Goal: Task Accomplishment & Management: Manage account settings

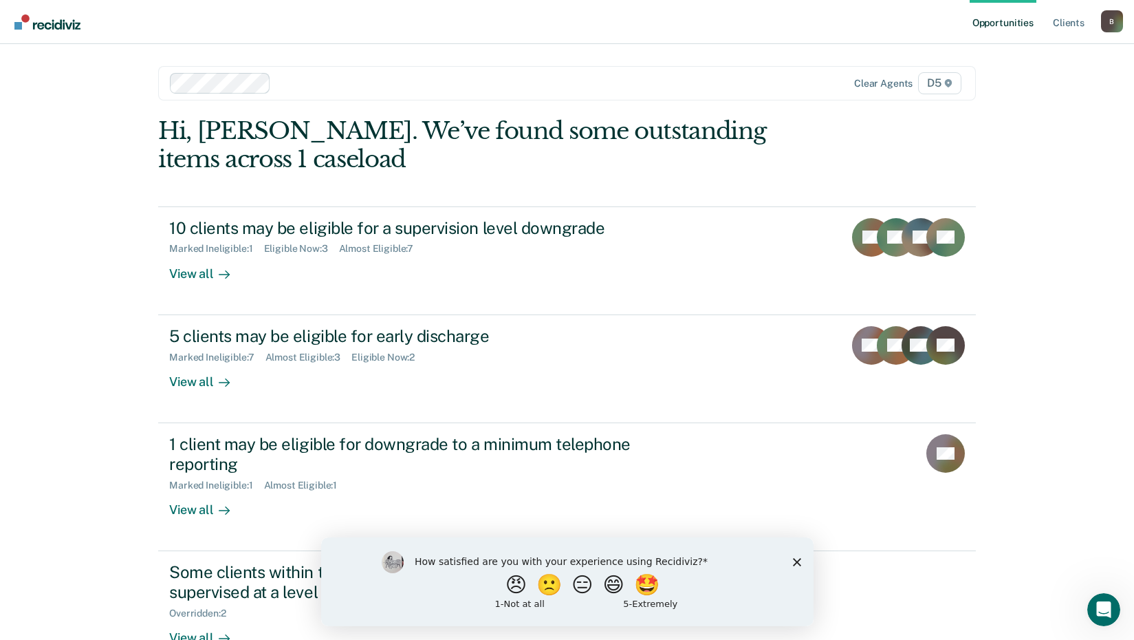
drag, startPoint x: 795, startPoint y: 560, endPoint x: 787, endPoint y: 545, distance: 17.8
click at [795, 560] on icon "Close survey" at bounding box center [796, 561] width 8 height 8
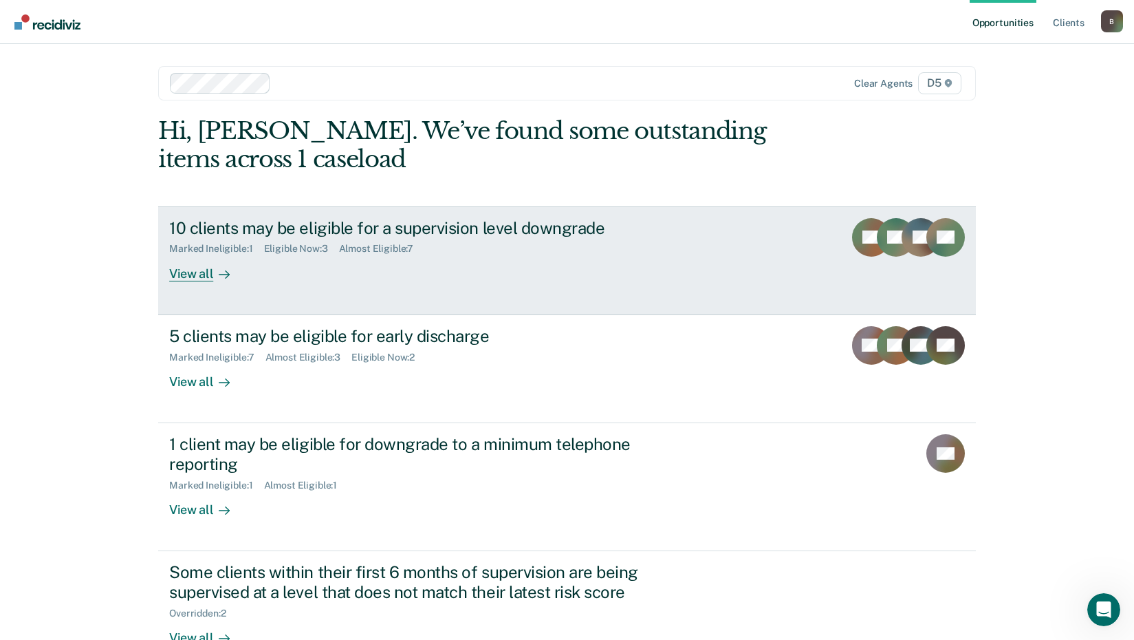
click at [304, 226] on div "10 clients may be eligible for a supervision level downgrade" at bounding box center [410, 228] width 483 height 20
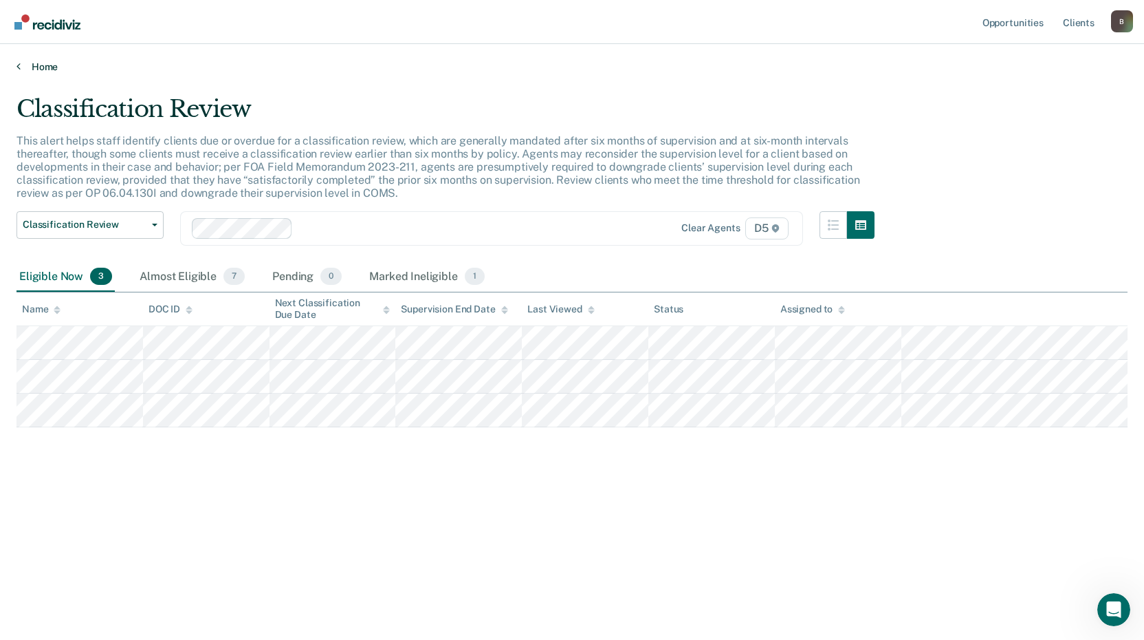
click at [43, 66] on link "Home" at bounding box center [572, 67] width 1111 height 12
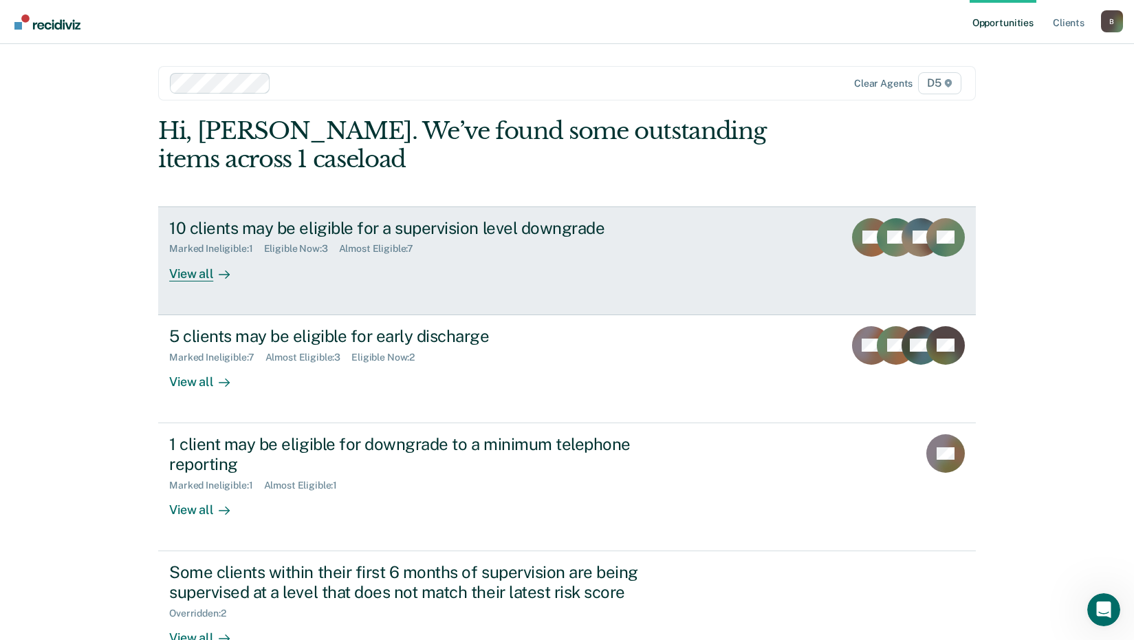
click at [204, 281] on div "View all" at bounding box center [207, 267] width 77 height 27
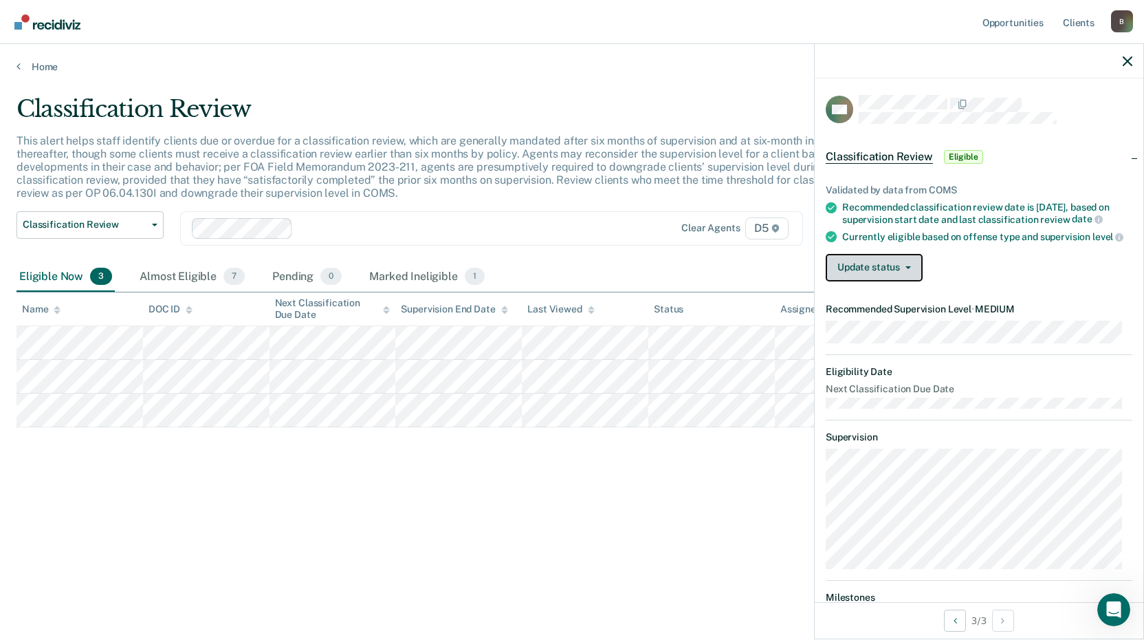
click at [898, 281] on button "Update status" at bounding box center [874, 268] width 97 height 28
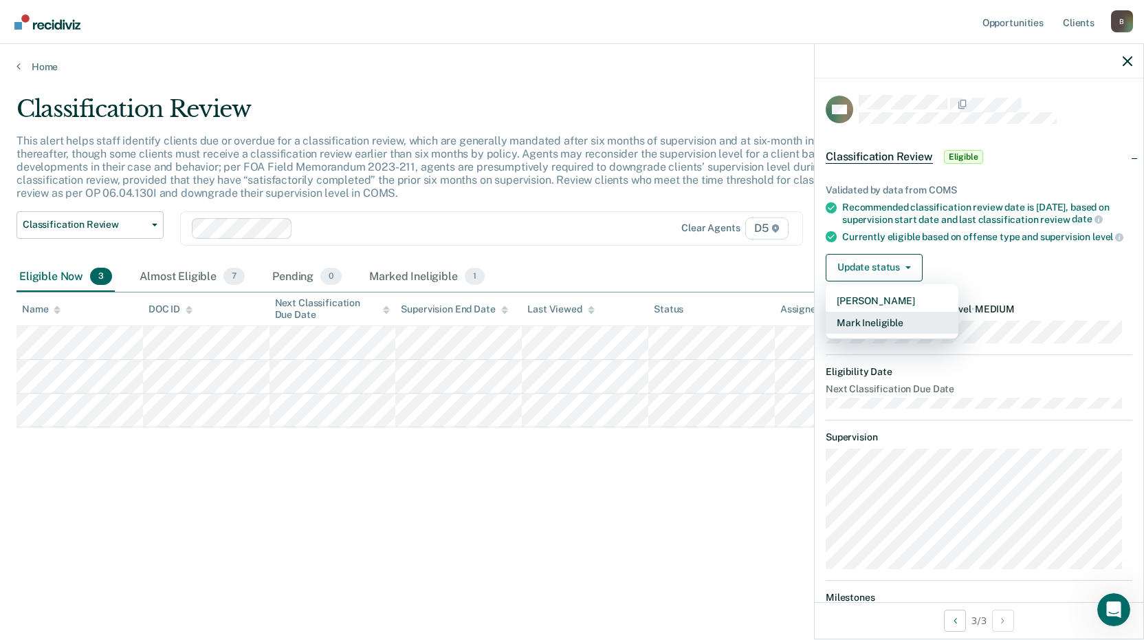
click at [893, 334] on button "Mark Ineligible" at bounding box center [892, 323] width 133 height 22
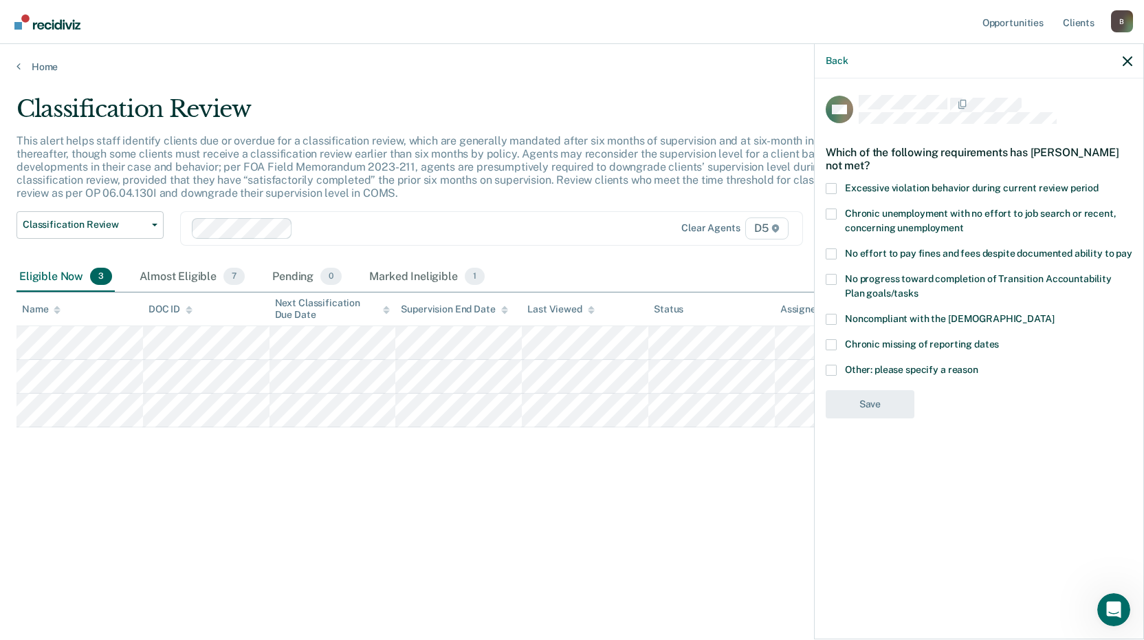
click at [835, 367] on span at bounding box center [831, 369] width 11 height 11
click at [979, 364] on input "Other: please specify a reason" at bounding box center [979, 364] width 0 height 0
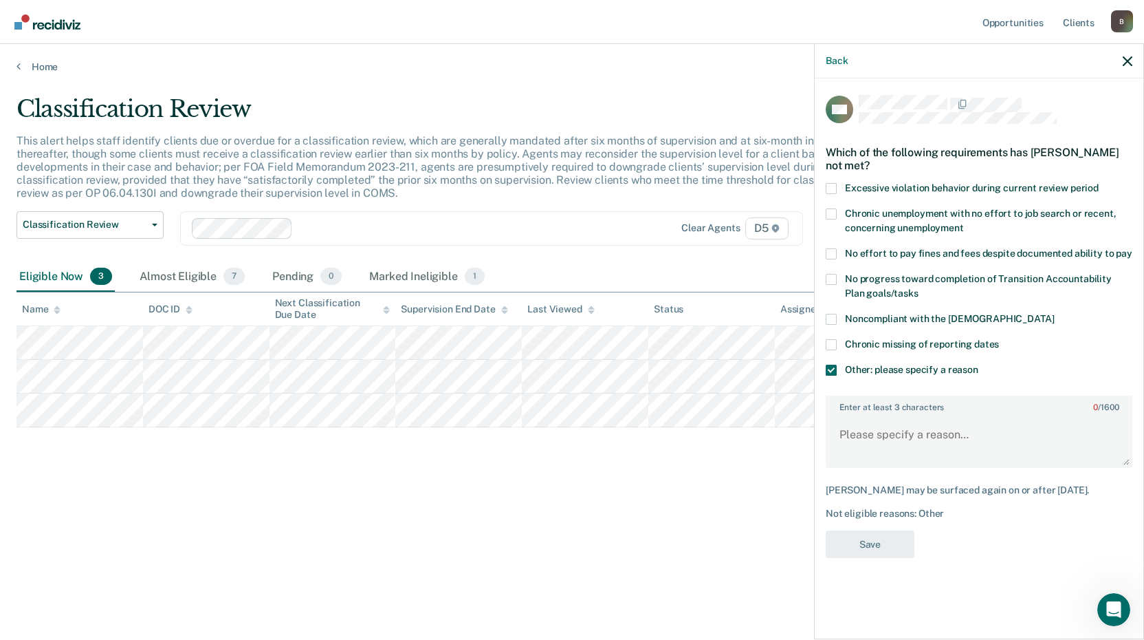
click at [834, 215] on span at bounding box center [831, 213] width 11 height 11
click at [964, 223] on input "Chronic unemployment with no effort to job search or recent, concerning unemplo…" at bounding box center [964, 223] width 0 height 0
click at [874, 415] on textarea "Enter at least 3 characters 0 / 1600" at bounding box center [979, 440] width 304 height 51
type textarea "Recent termination of employment, violation behavior"
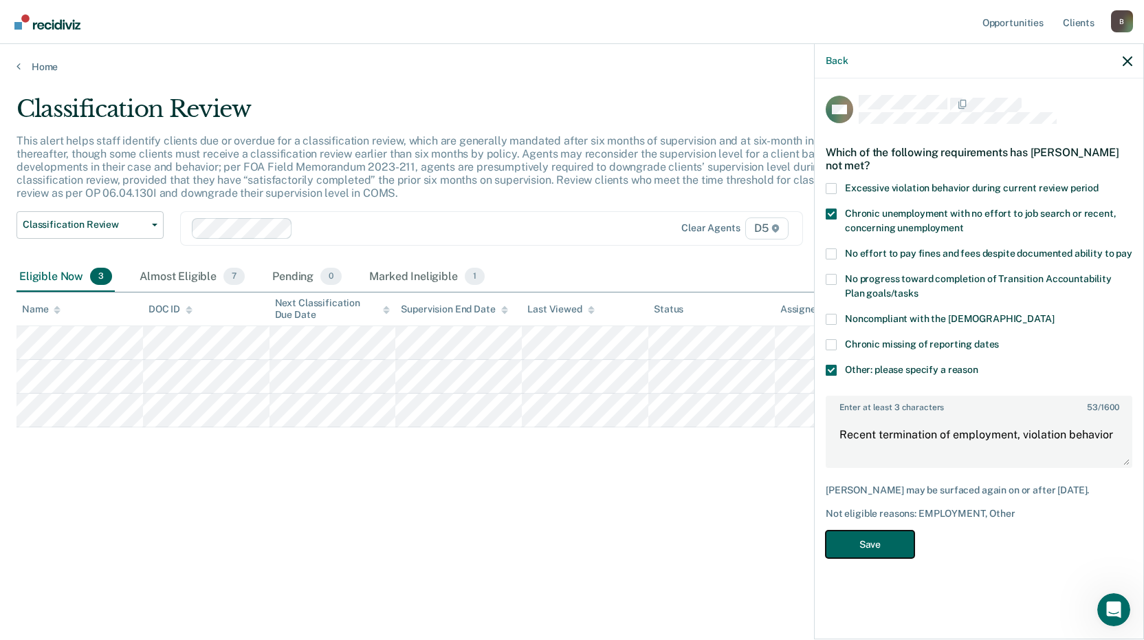
click at [888, 551] on button "Save" at bounding box center [870, 544] width 89 height 28
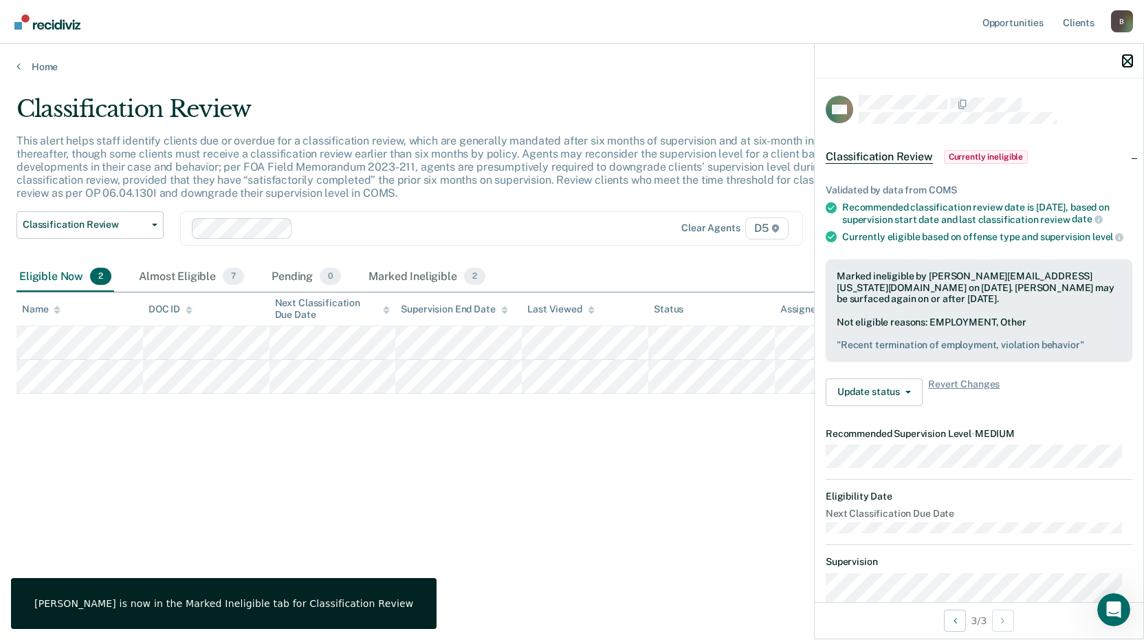
click at [1128, 58] on icon "button" at bounding box center [1128, 61] width 10 height 10
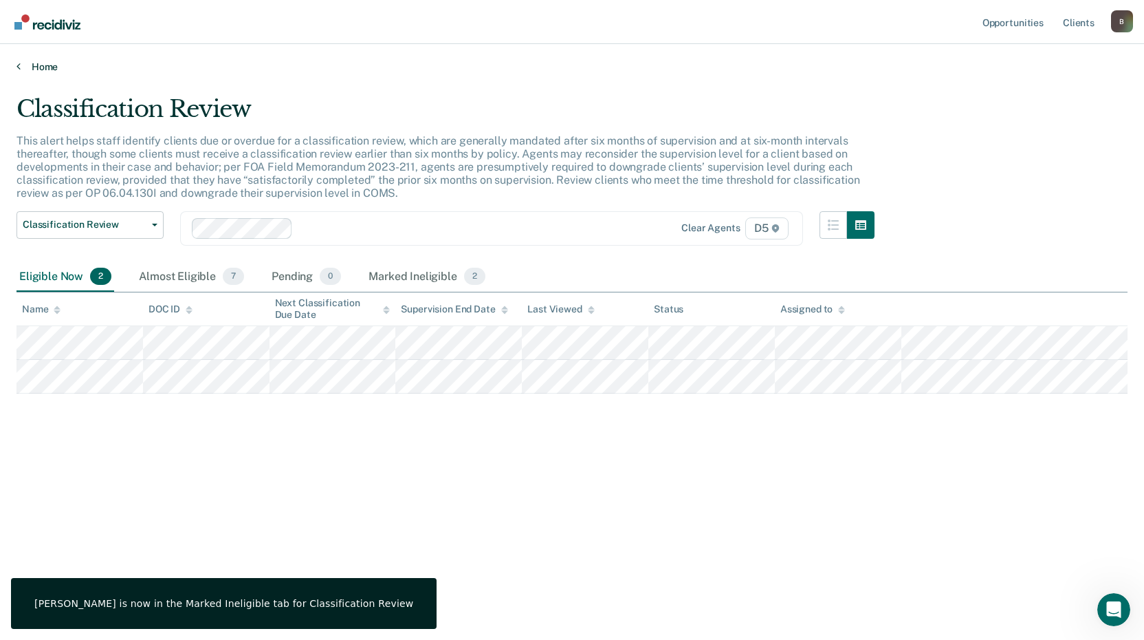
click at [41, 69] on link "Home" at bounding box center [572, 67] width 1111 height 12
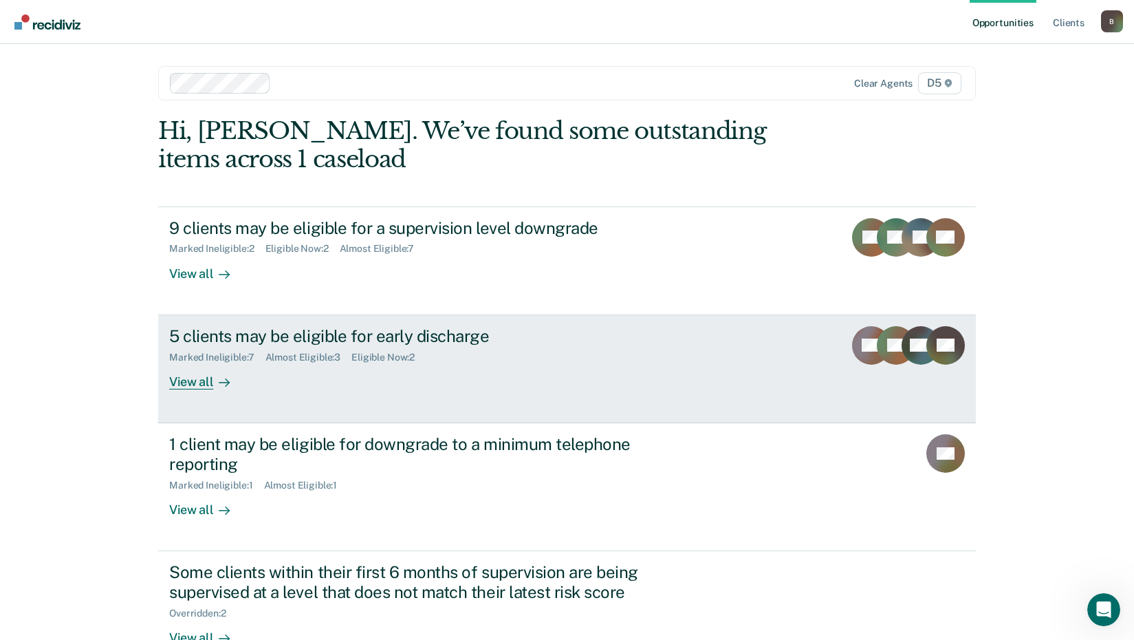
click at [199, 379] on div "View all" at bounding box center [207, 375] width 77 height 27
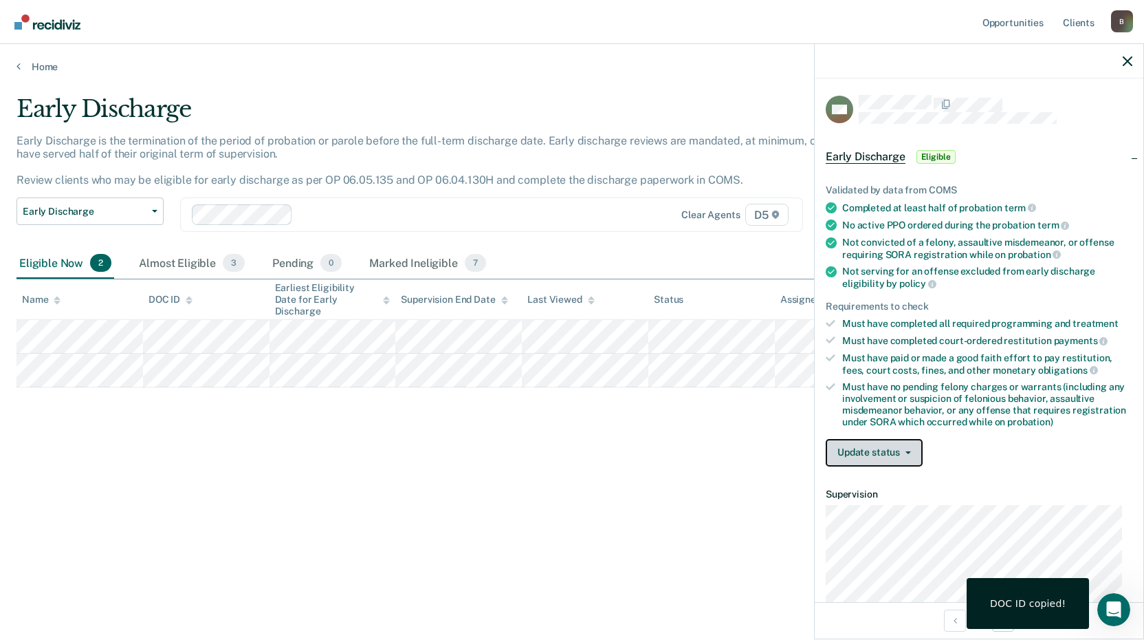
drag, startPoint x: 853, startPoint y: 462, endPoint x: 849, endPoint y: 443, distance: 19.7
click at [853, 461] on button "Update status" at bounding box center [874, 453] width 97 height 28
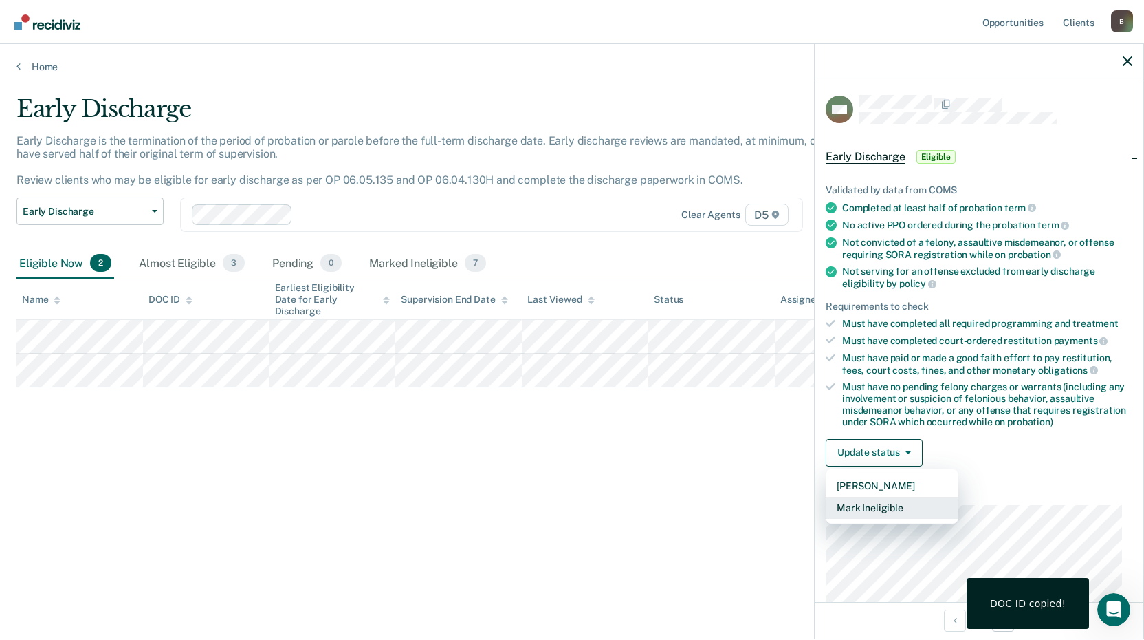
click at [877, 508] on button "Mark Ineligible" at bounding box center [892, 507] width 133 height 22
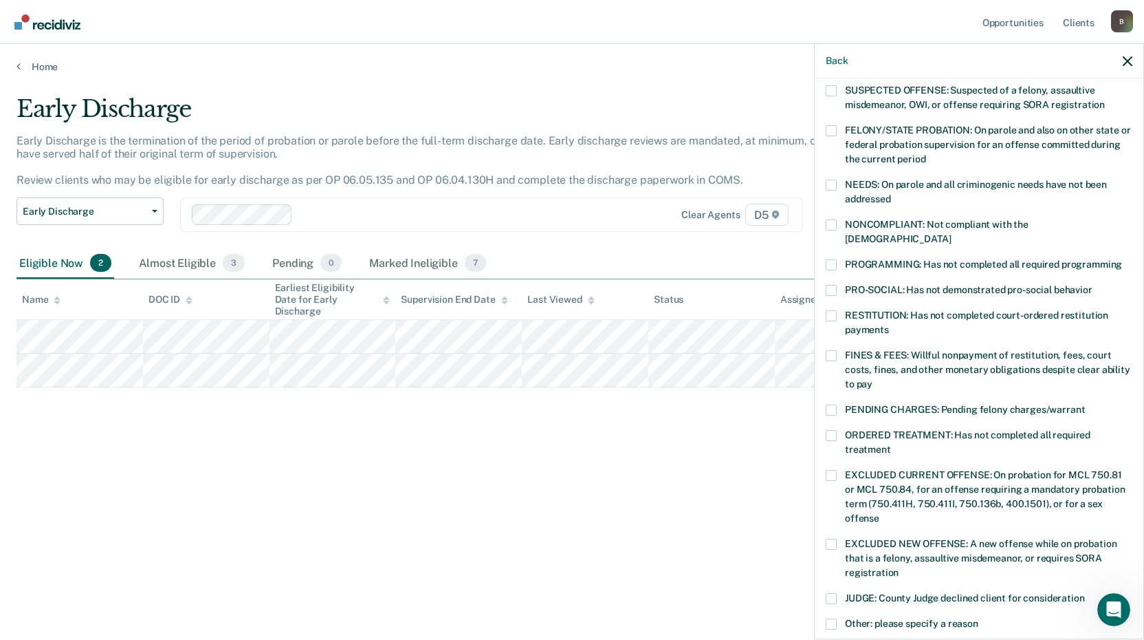
scroll to position [206, 0]
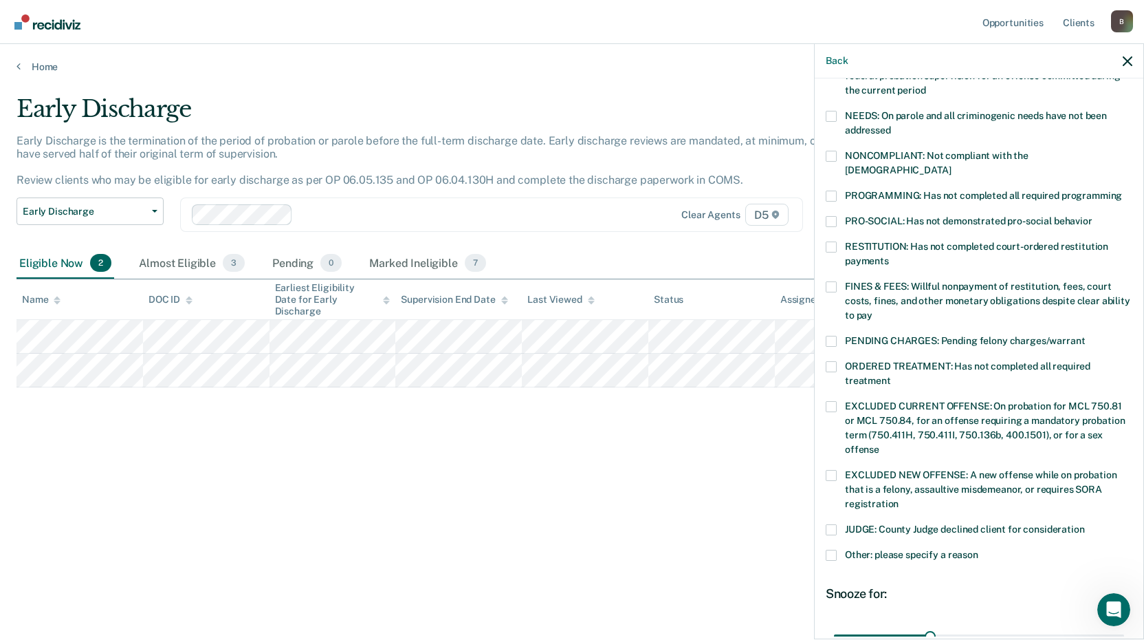
click at [834, 549] on span at bounding box center [831, 554] width 11 height 11
click at [979, 549] on input "Other: please specify a reason" at bounding box center [979, 549] width 0 height 0
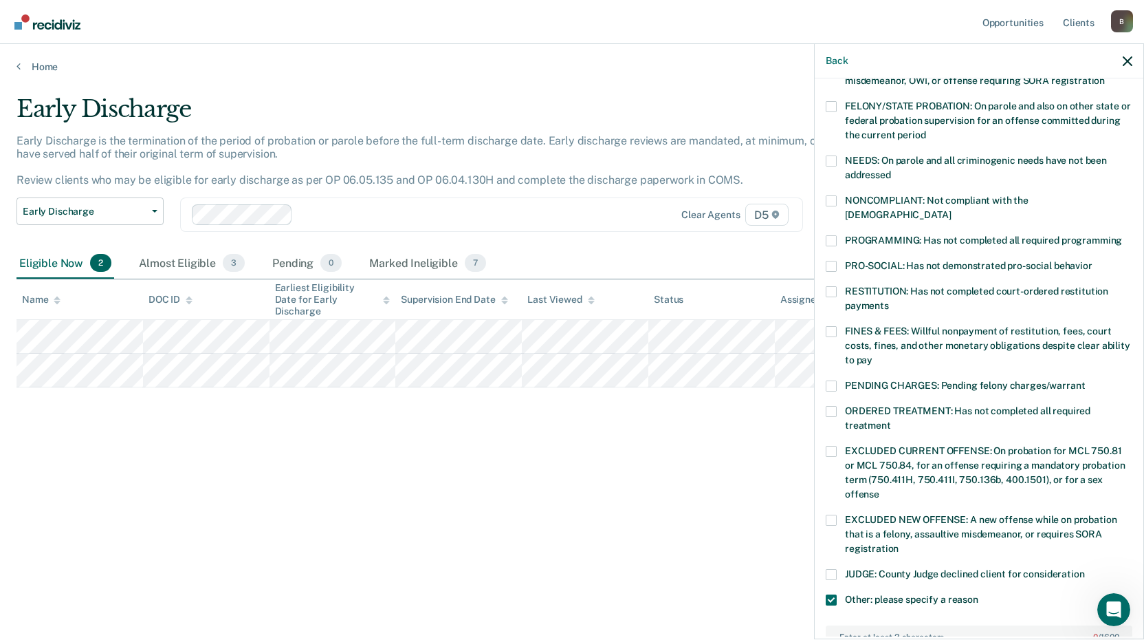
scroll to position [138, 0]
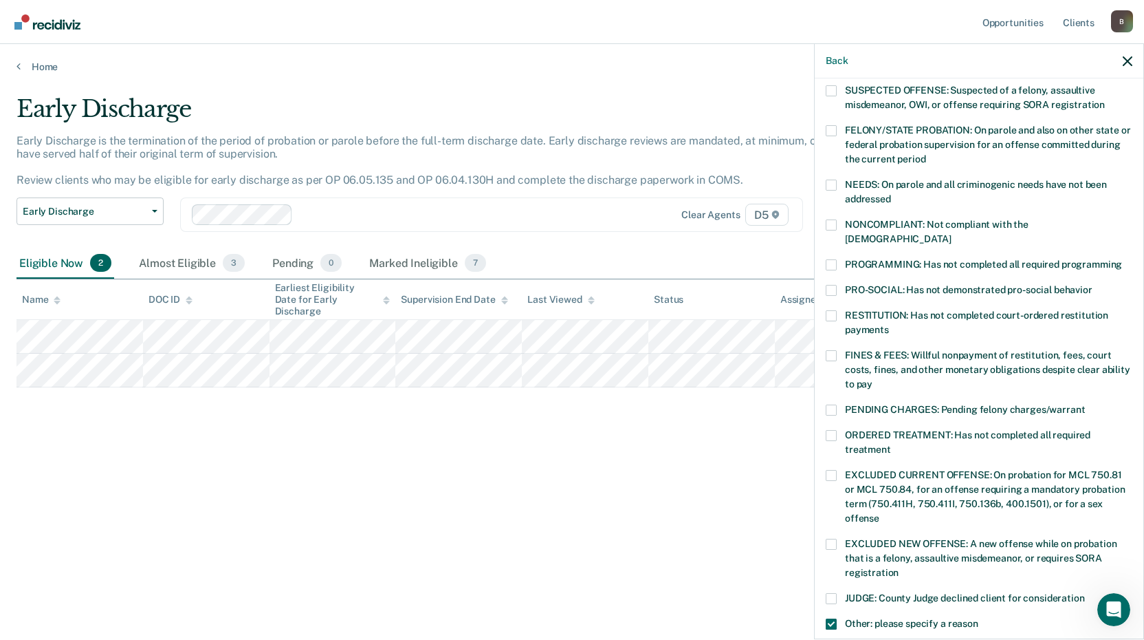
click at [834, 192] on label "NEEDS: On parole and all criminogenic needs have not been addressed" at bounding box center [979, 193] width 307 height 29
click at [891, 194] on input "NEEDS: On parole and all criminogenic needs have not been addressed" at bounding box center [891, 194] width 0 height 0
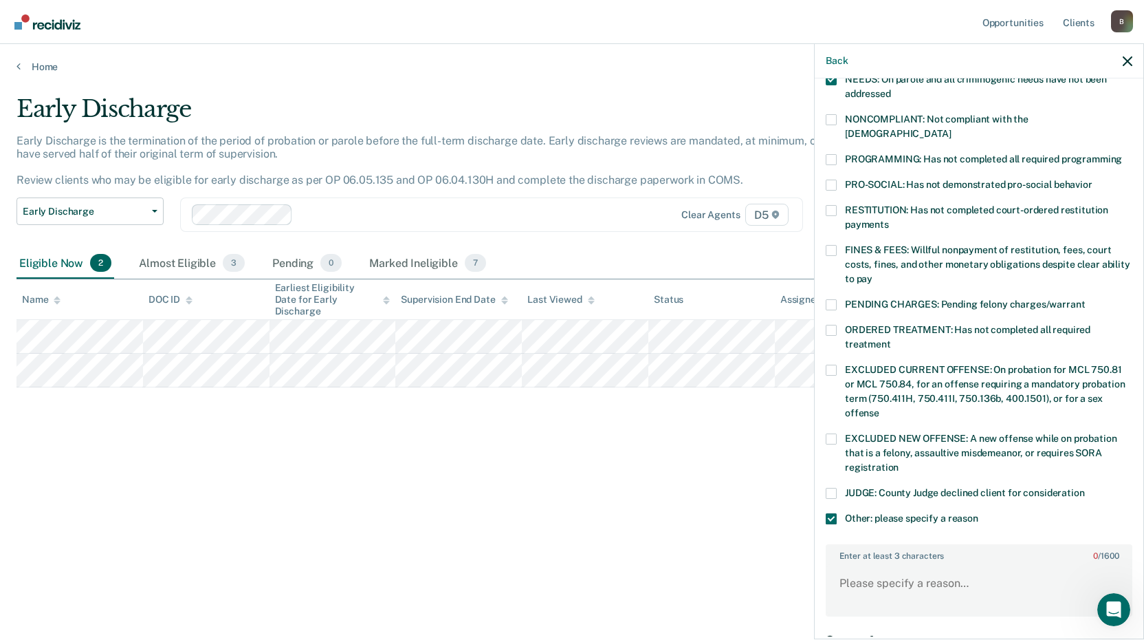
scroll to position [405, 0]
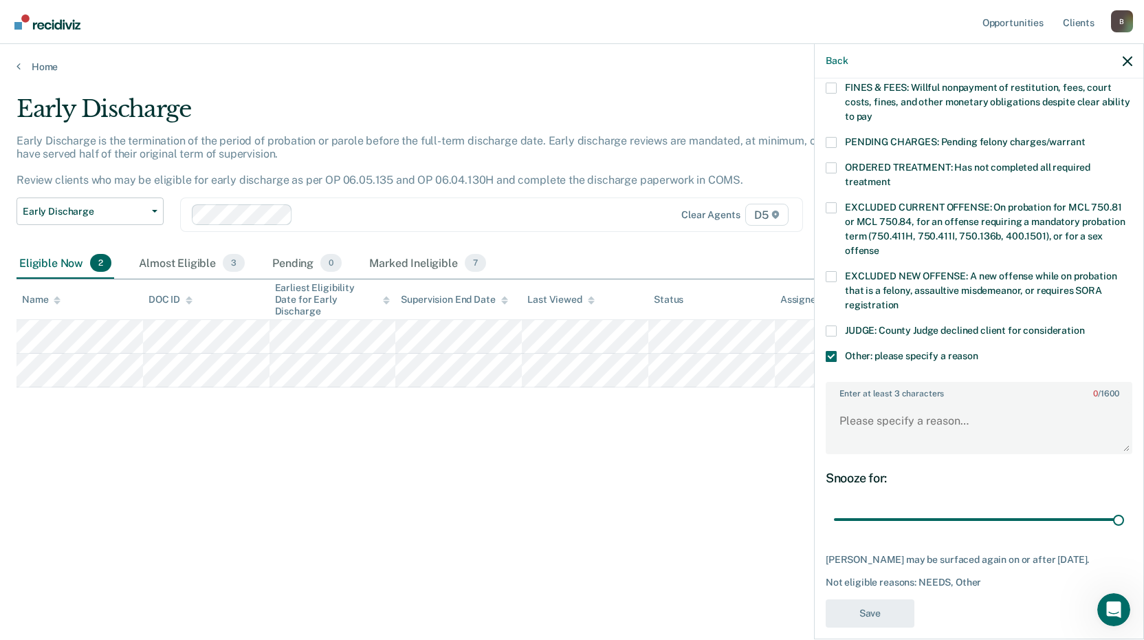
drag, startPoint x: 925, startPoint y: 504, endPoint x: 987, endPoint y: 428, distance: 98.2
type input "90"
click at [1112, 507] on input "range" at bounding box center [979, 519] width 290 height 24
click at [853, 406] on textarea "Enter at least 3 characters 0 / 1600" at bounding box center [979, 427] width 304 height 51
type textarea "Still has 40 hours of CS hours to complete"
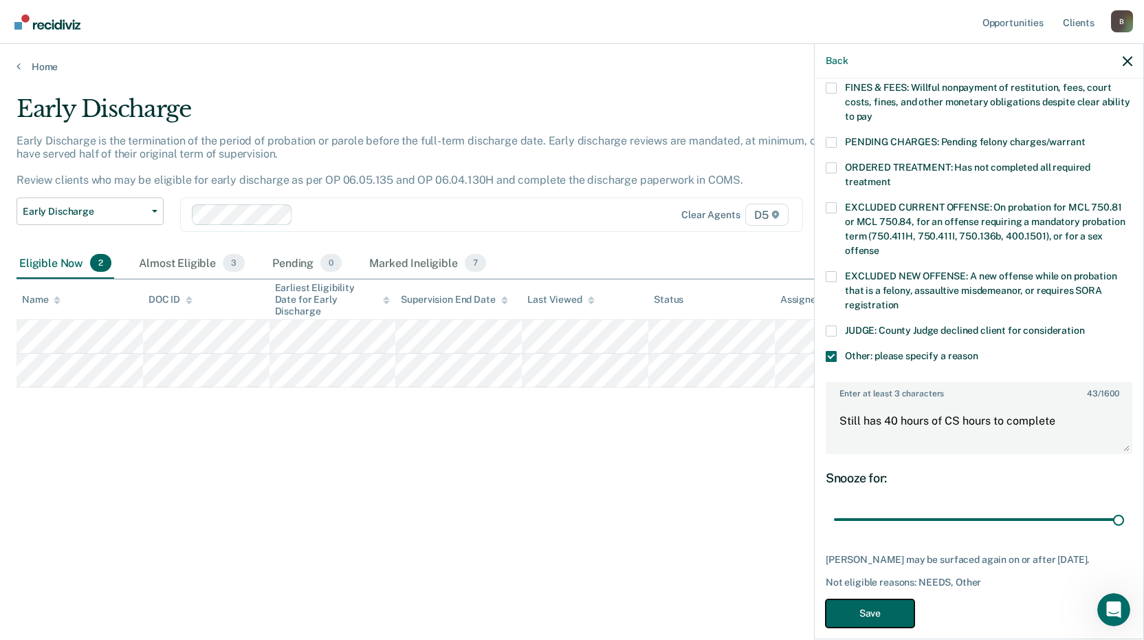
click at [886, 606] on button "Save" at bounding box center [870, 613] width 89 height 28
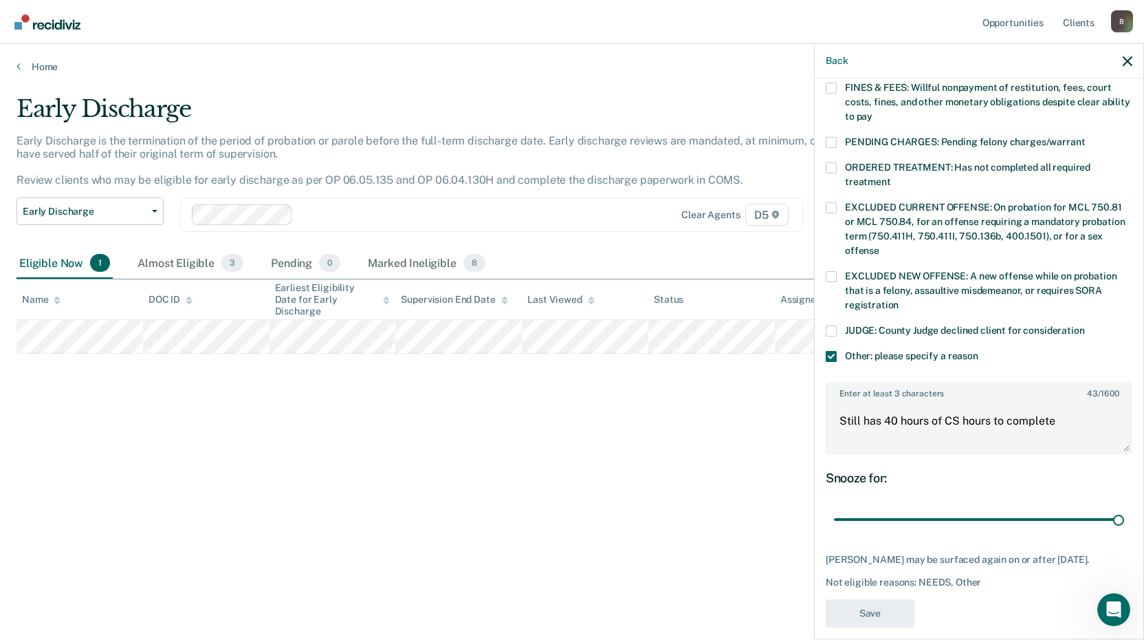
scroll to position [305, 0]
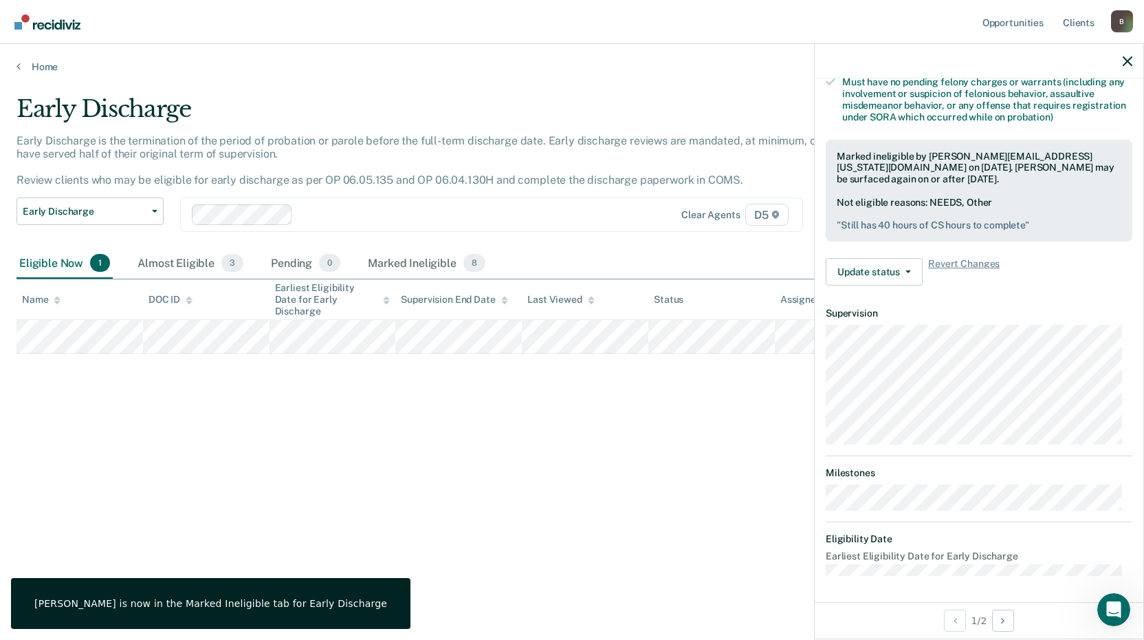
click at [1129, 54] on div at bounding box center [979, 61] width 329 height 34
click at [1127, 63] on icon "button" at bounding box center [1128, 61] width 10 height 10
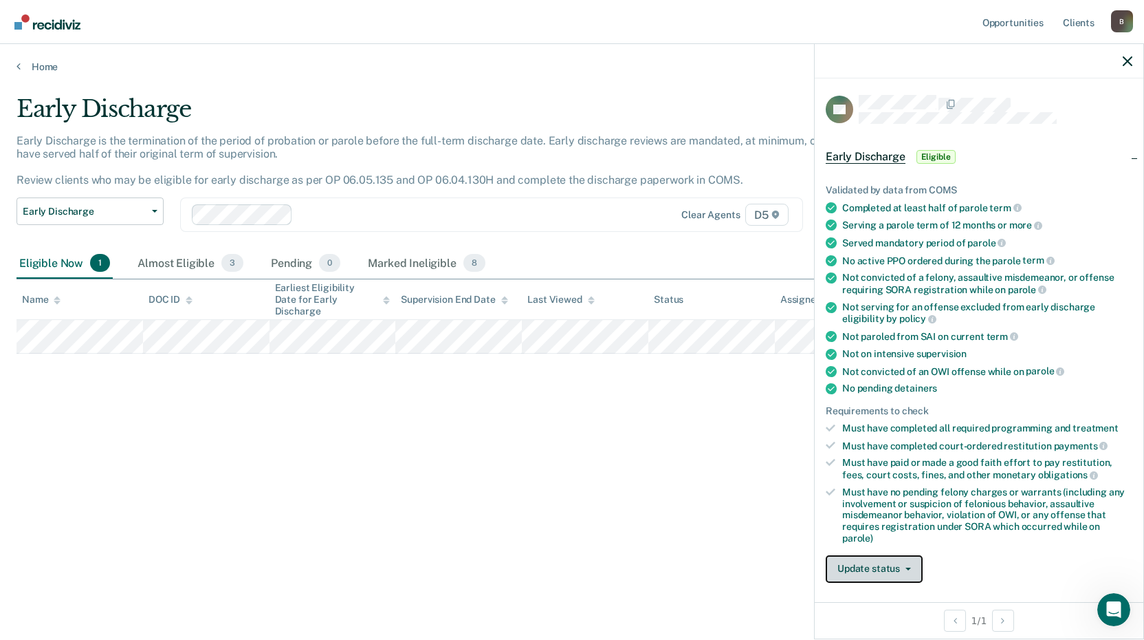
click at [876, 568] on button "Update status" at bounding box center [874, 569] width 97 height 28
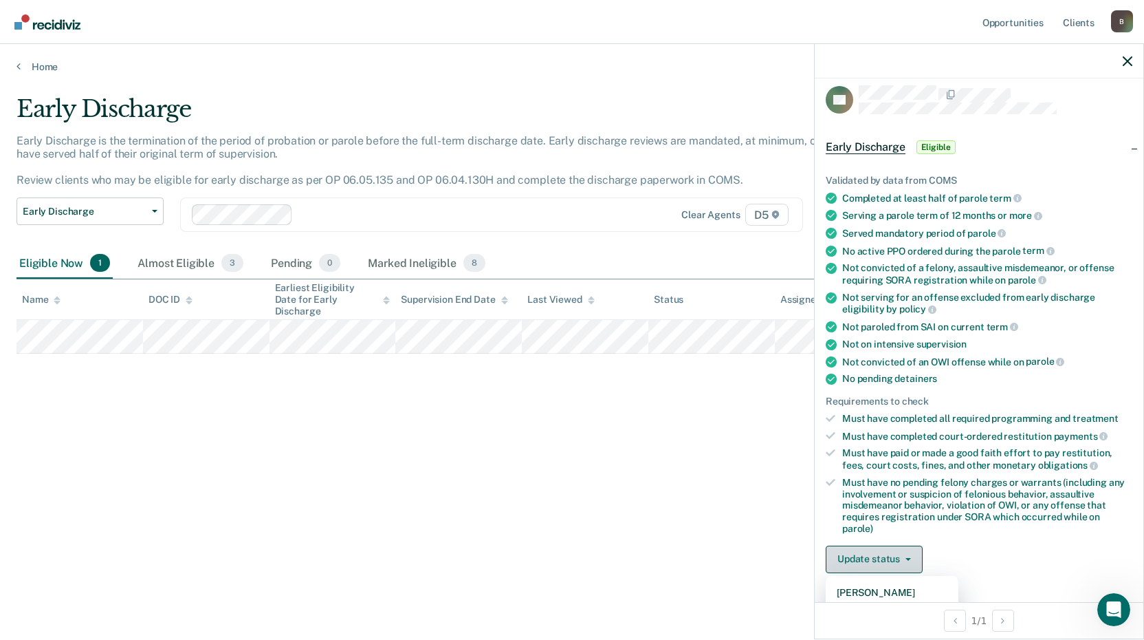
click at [901, 555] on button "Update status" at bounding box center [874, 559] width 97 height 28
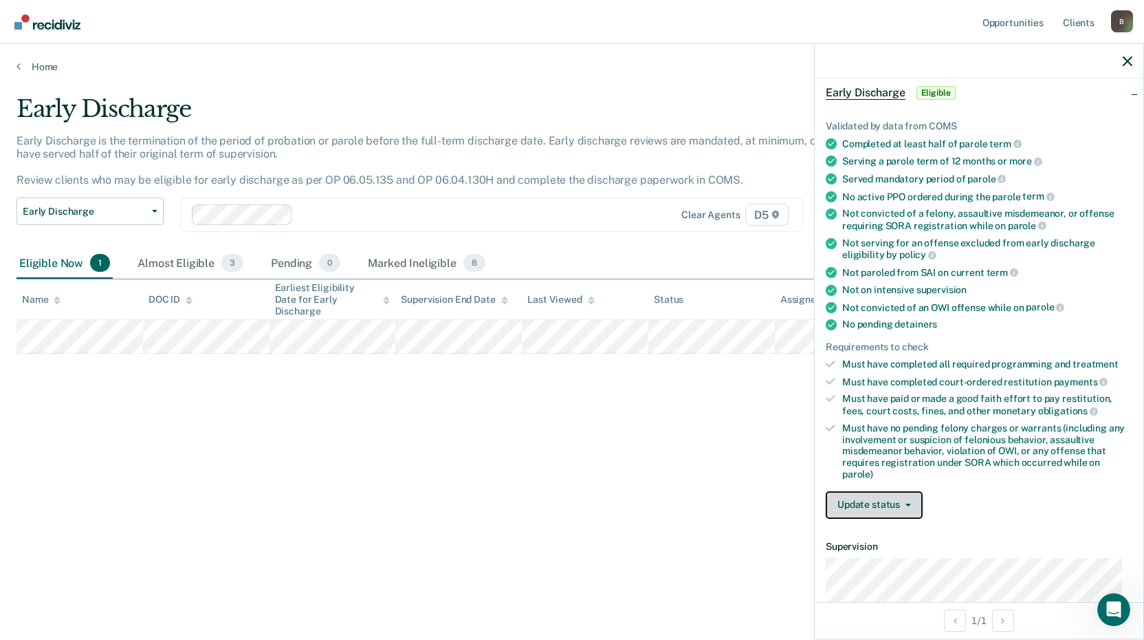
scroll to position [147, 0]
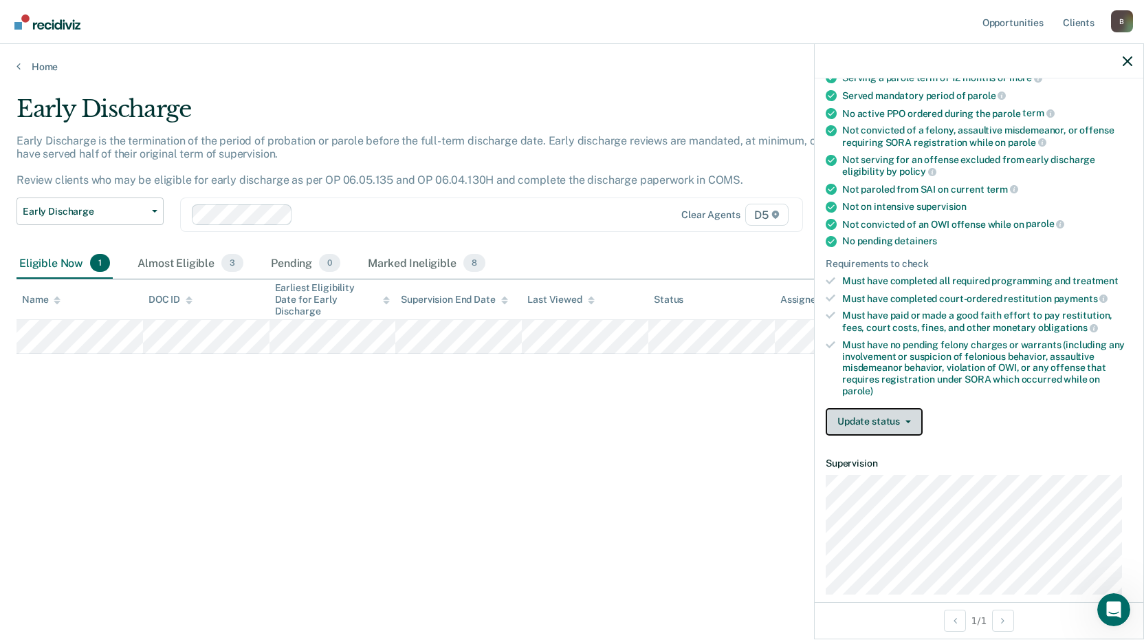
click at [907, 415] on button "Update status" at bounding box center [874, 422] width 97 height 28
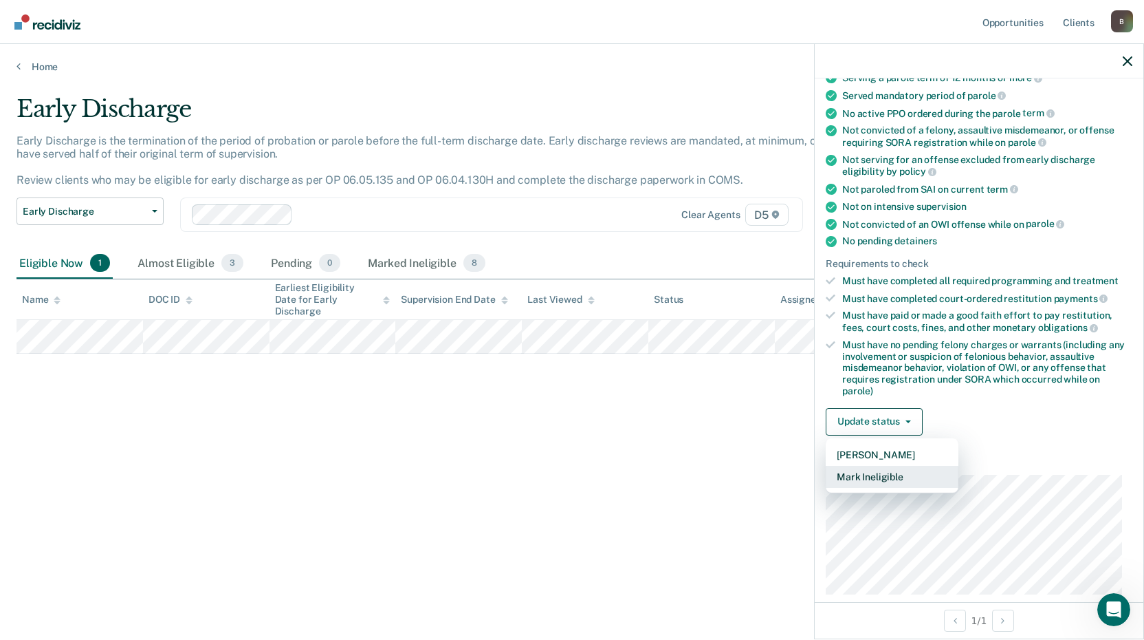
click at [888, 477] on button "Mark Ineligible" at bounding box center [892, 477] width 133 height 22
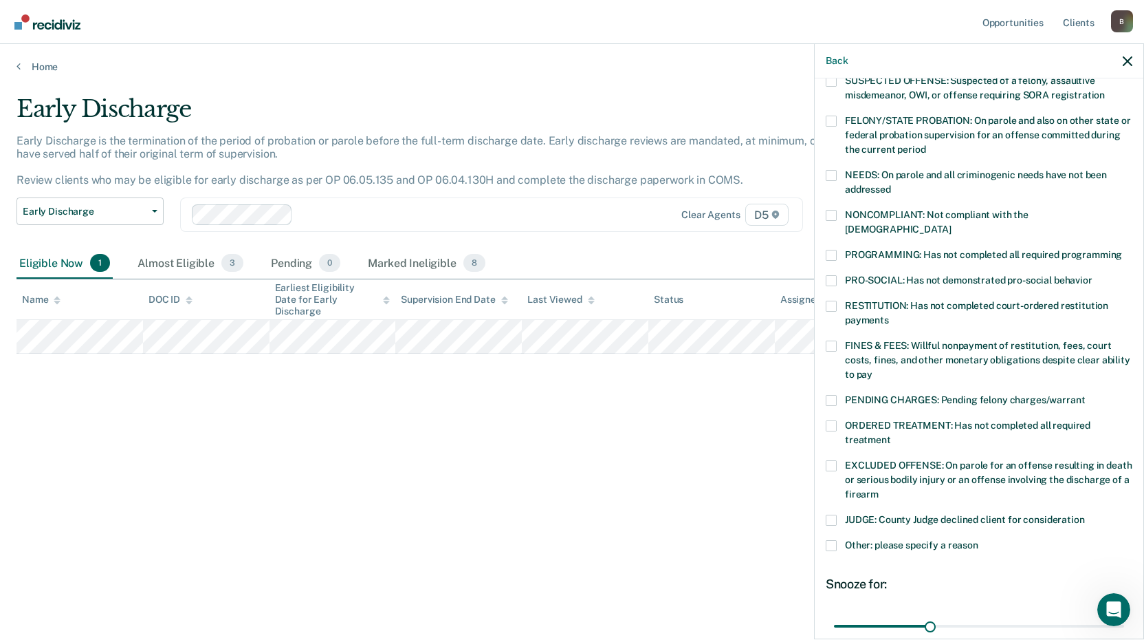
click at [830, 173] on span at bounding box center [831, 175] width 11 height 11
click at [891, 184] on input "NEEDS: On parole and all criminogenic needs have not been addressed" at bounding box center [891, 184] width 0 height 0
click at [831, 250] on span at bounding box center [831, 255] width 11 height 11
click at [1122, 250] on input "PROGRAMMING: Has not completed all required programming" at bounding box center [1122, 250] width 0 height 0
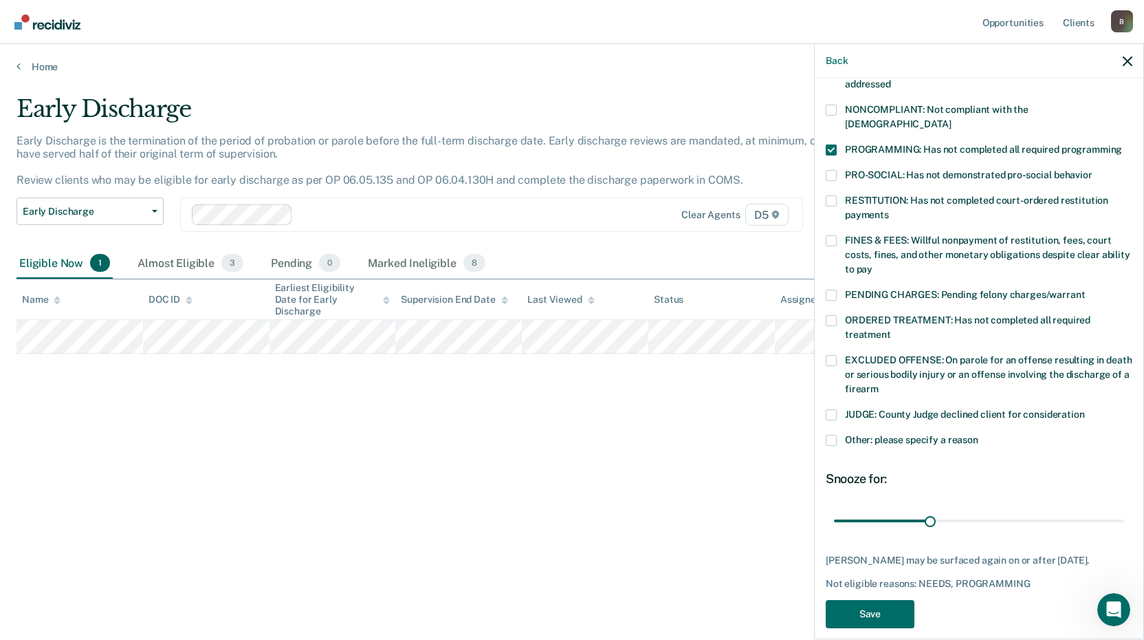
scroll to position [253, 0]
drag, startPoint x: 929, startPoint y: 506, endPoint x: 974, endPoint y: 455, distance: 68.7
type input "90"
click at [1124, 507] on input "range" at bounding box center [979, 519] width 290 height 24
click at [833, 434] on span at bounding box center [831, 439] width 11 height 11
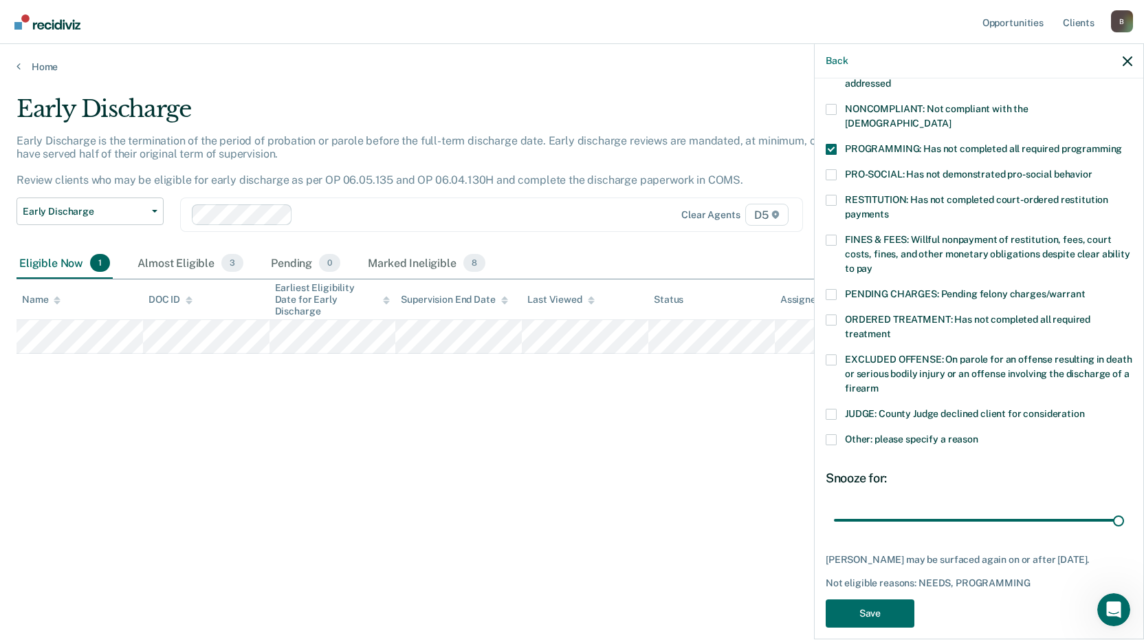
click at [979, 434] on input "Other: please specify a reason" at bounding box center [979, 434] width 0 height 0
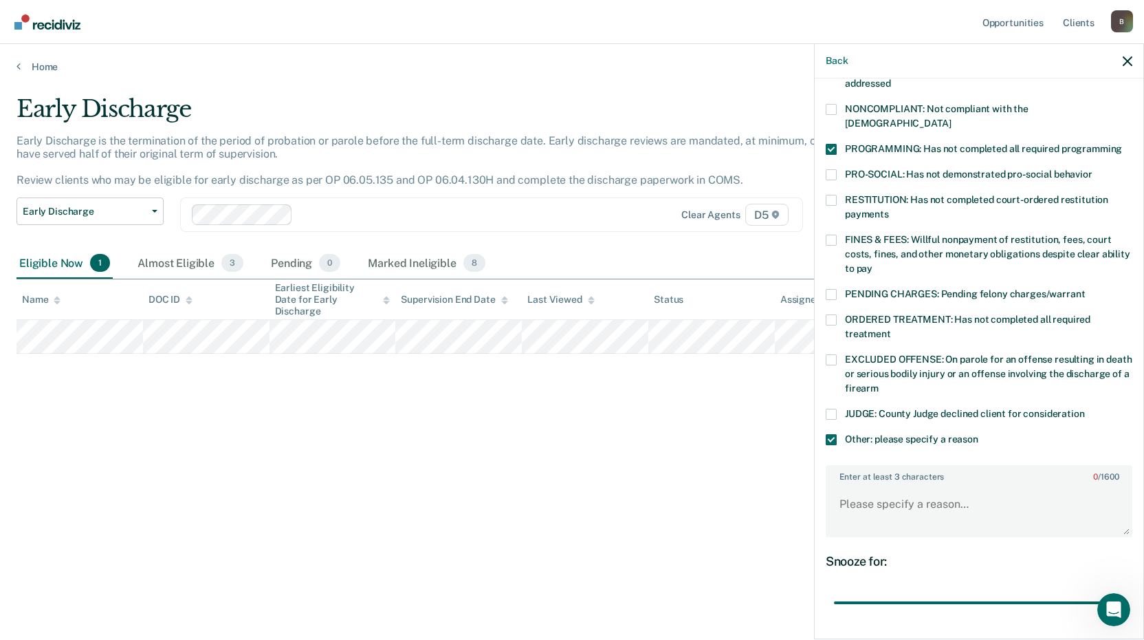
click at [856, 466] on label "Enter at least 3 characters 0 / 1600" at bounding box center [979, 473] width 304 height 15
click at [856, 485] on textarea "Enter at least 3 characters 0 / 1600" at bounding box center [979, 510] width 304 height 51
click at [858, 485] on textarea "Enter at least 3 characters 0 / 1600" at bounding box center [979, 510] width 304 height 51
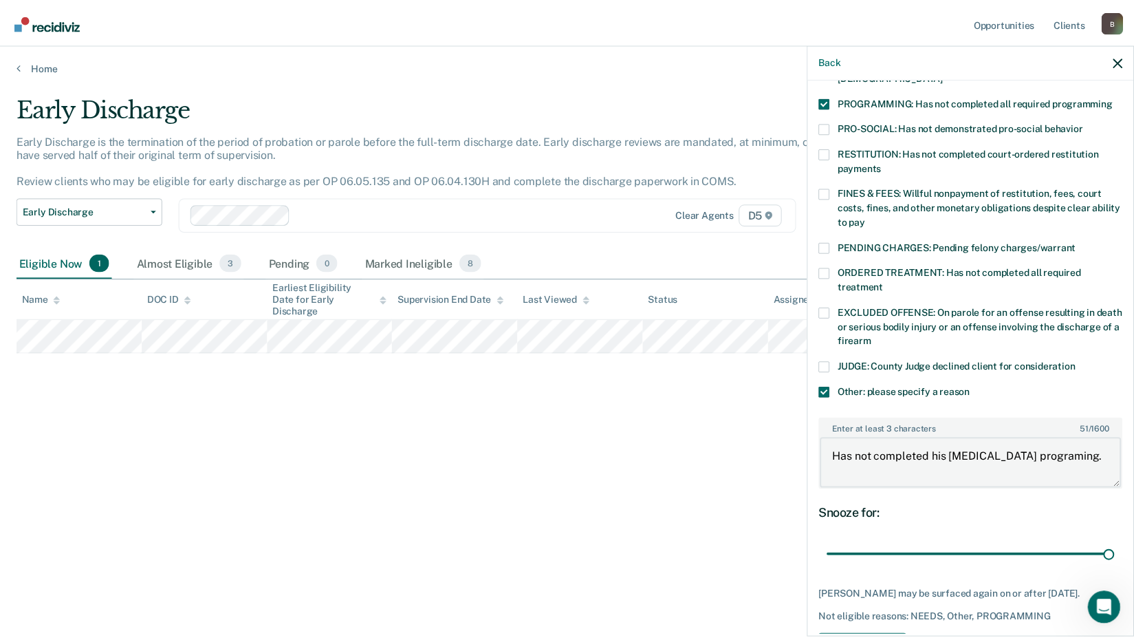
scroll to position [348, 0]
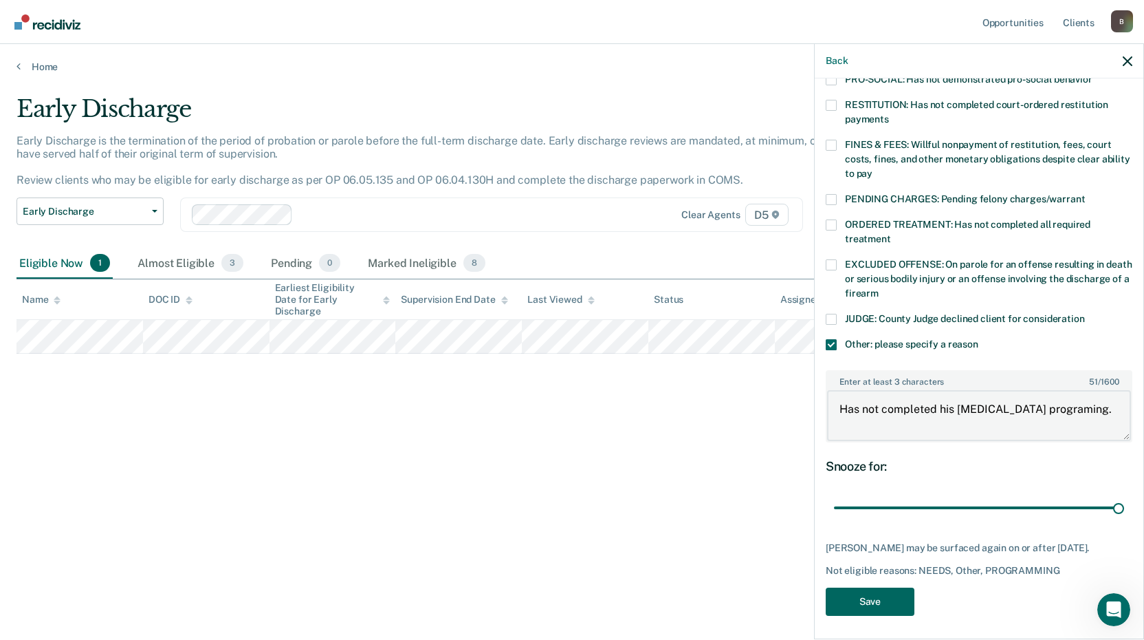
type textarea "Has not completed his [MEDICAL_DATA] programing."
click at [897, 598] on button "Save" at bounding box center [870, 601] width 89 height 28
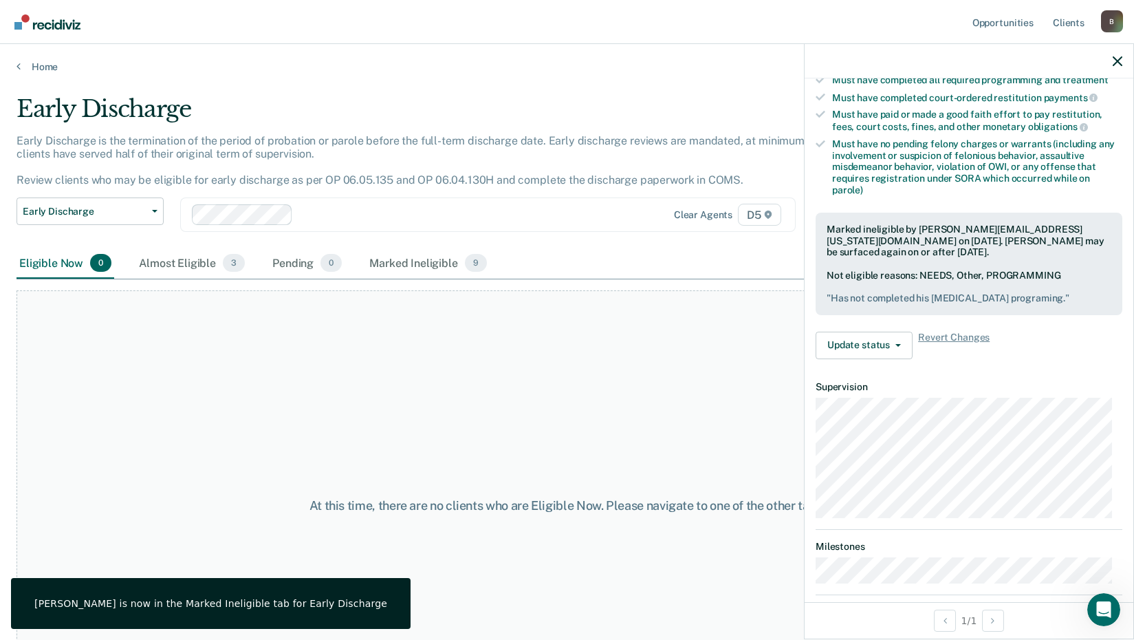
click at [1124, 58] on div at bounding box center [969, 61] width 329 height 34
drag, startPoint x: 1119, startPoint y: 55, endPoint x: 785, endPoint y: 61, distance: 334.3
click at [1115, 55] on button "button" at bounding box center [1118, 61] width 10 height 12
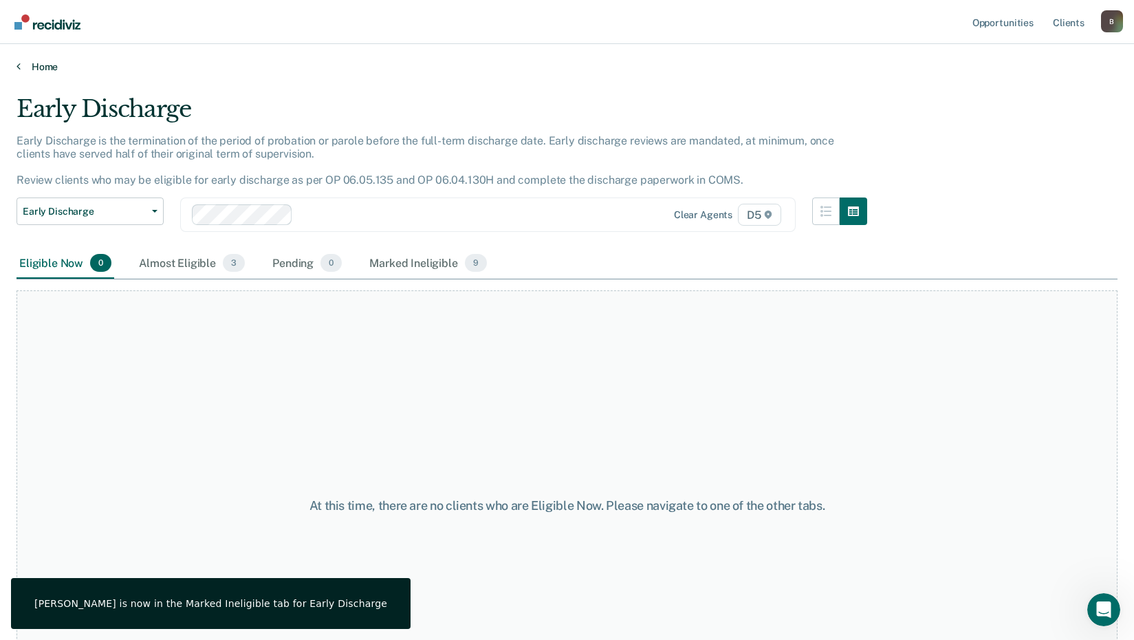
click at [34, 67] on link "Home" at bounding box center [567, 67] width 1101 height 12
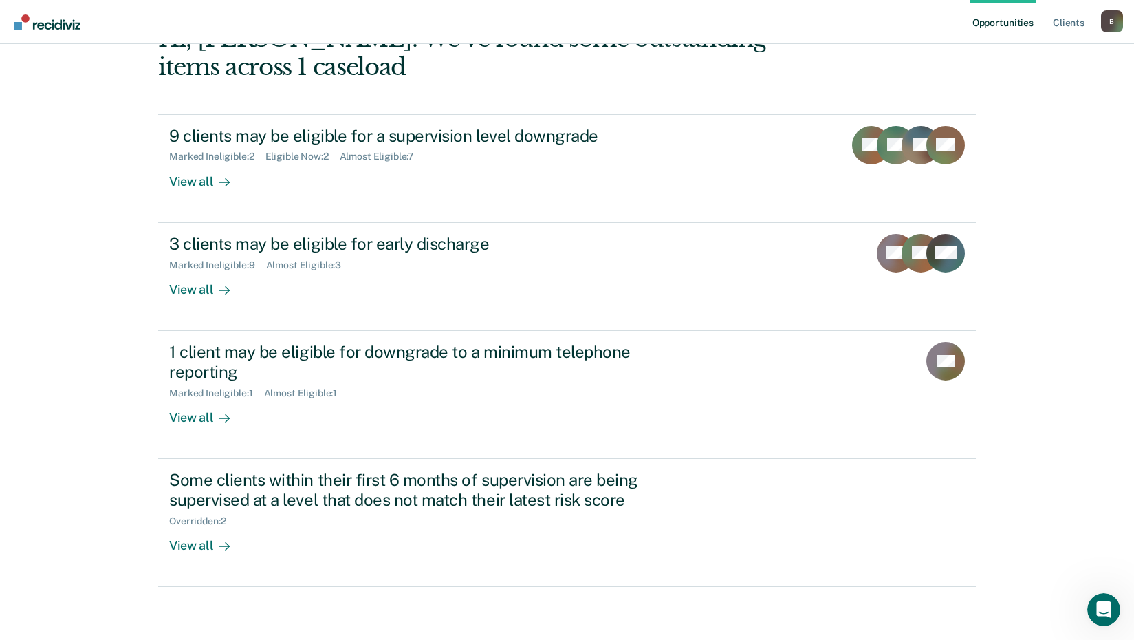
scroll to position [94, 0]
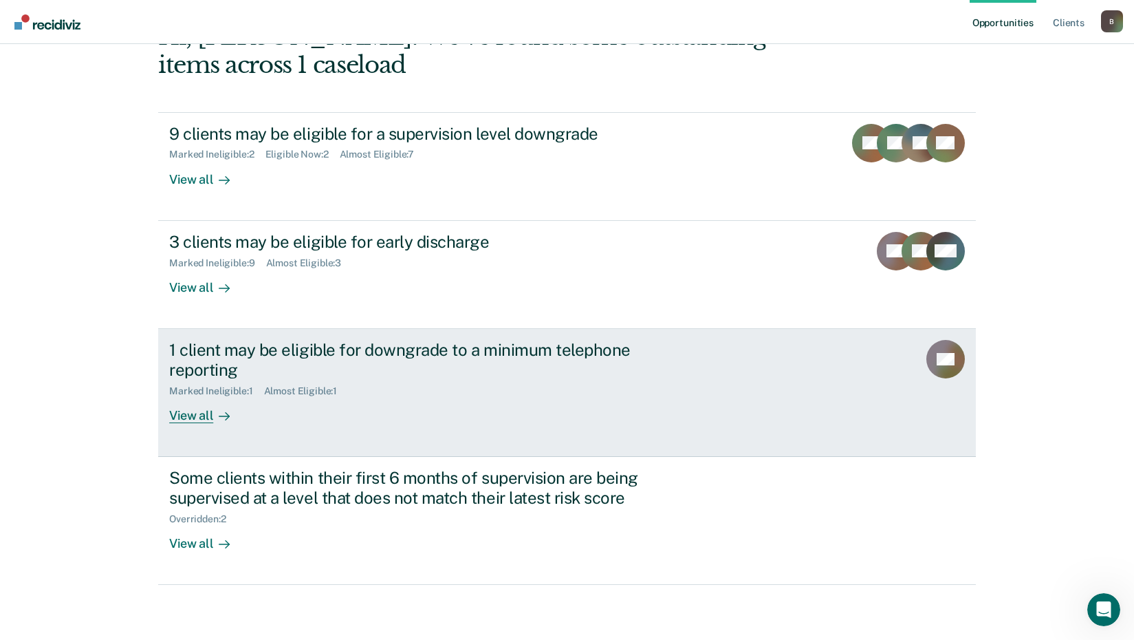
click at [188, 415] on div "View all" at bounding box center [207, 409] width 77 height 27
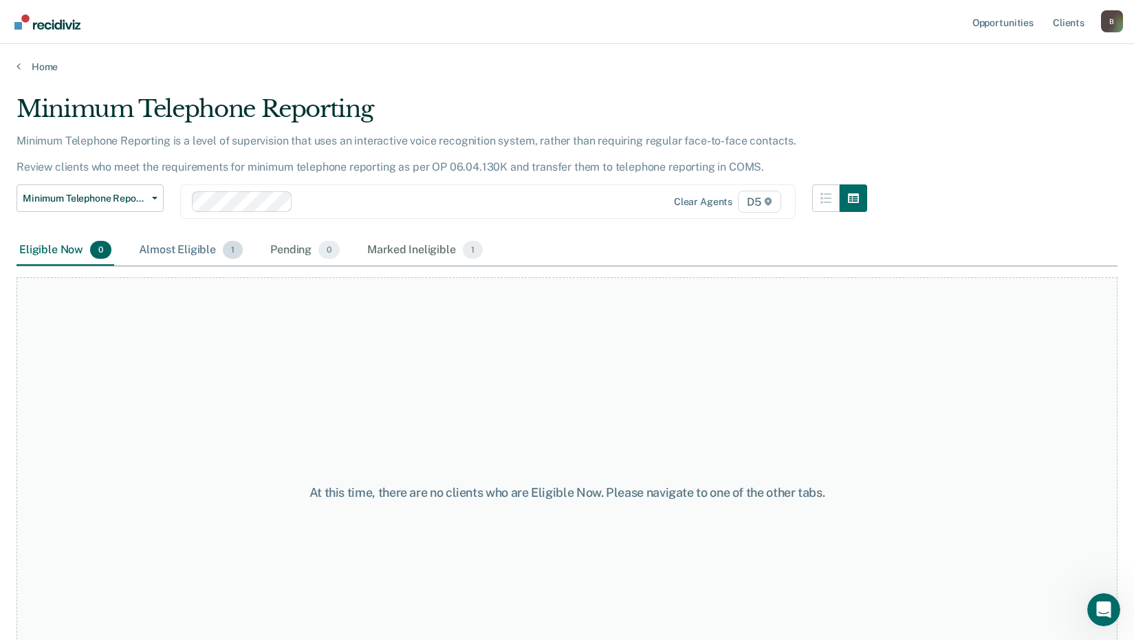
click at [188, 251] on div "Almost Eligible 1" at bounding box center [190, 250] width 109 height 30
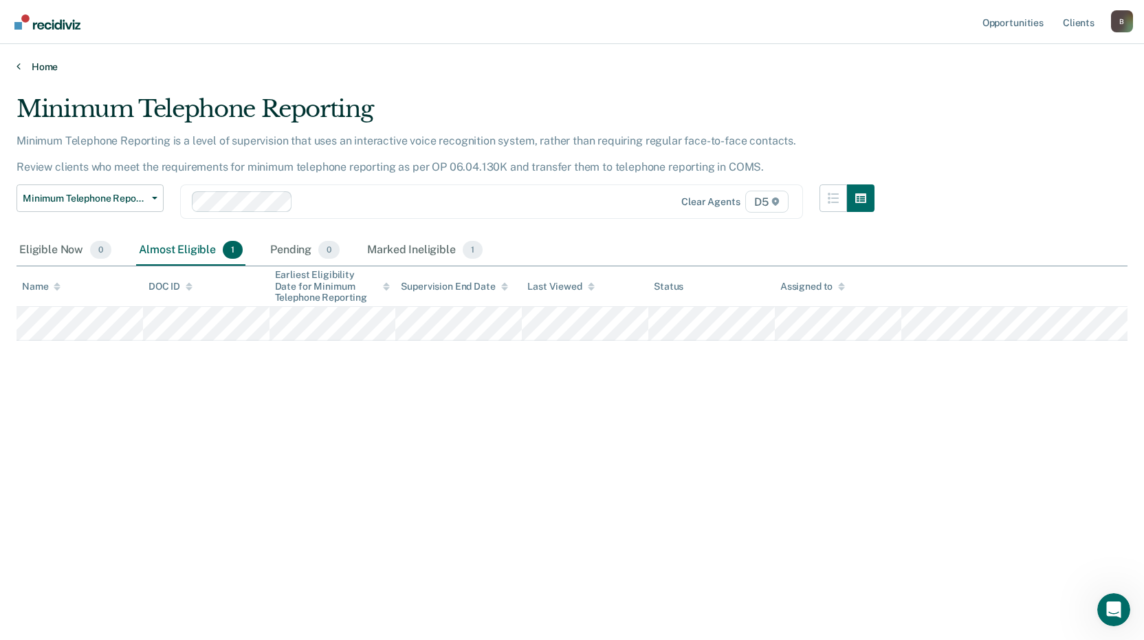
click at [39, 62] on link "Home" at bounding box center [572, 67] width 1111 height 12
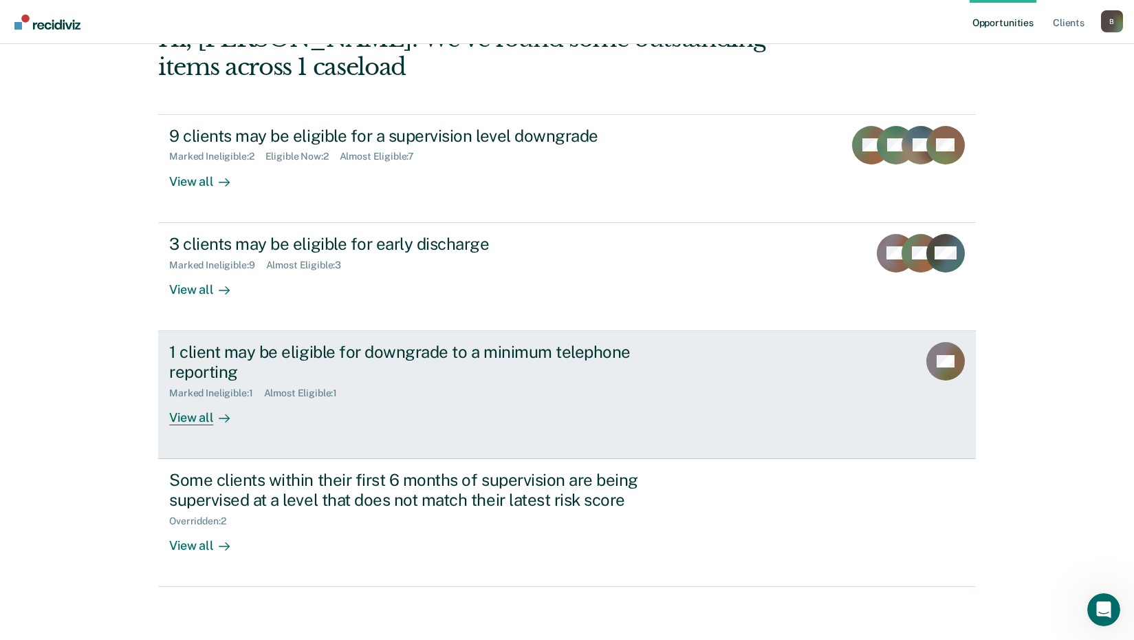
scroll to position [94, 0]
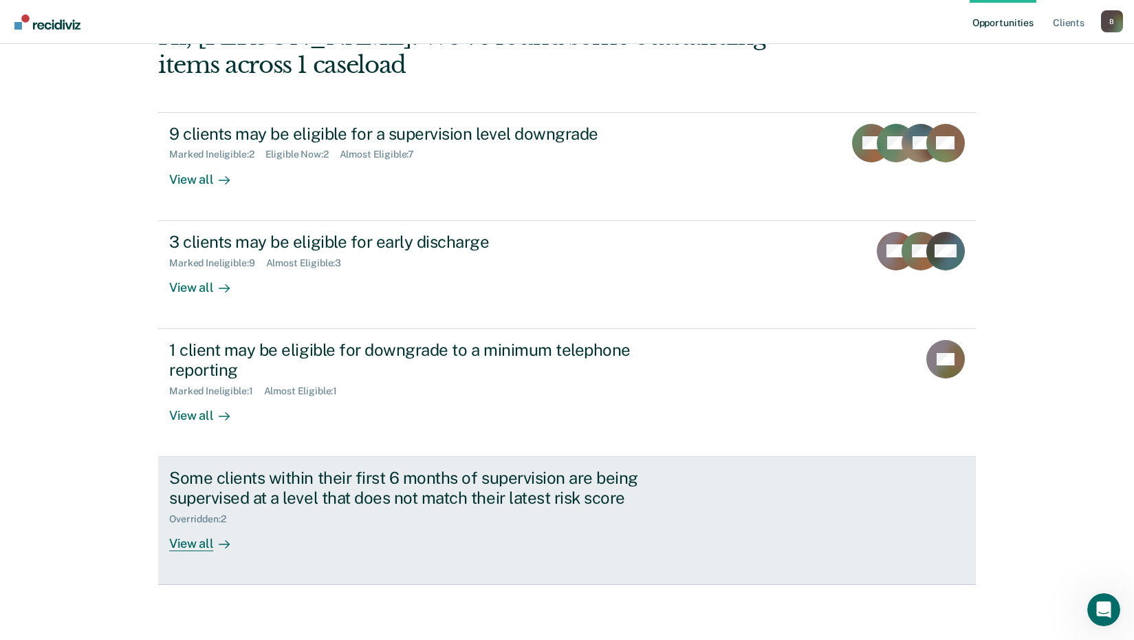
click at [193, 545] on div "View all" at bounding box center [207, 537] width 77 height 27
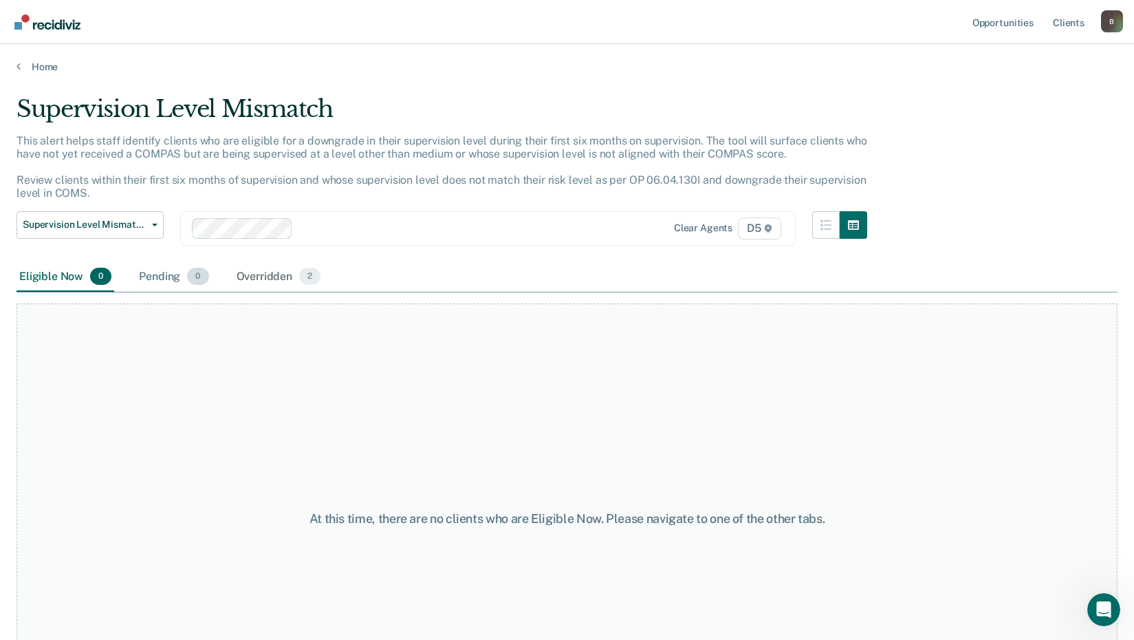
click at [172, 279] on div "Pending 0" at bounding box center [173, 277] width 75 height 30
click at [253, 278] on div "Overridden 2" at bounding box center [279, 277] width 90 height 30
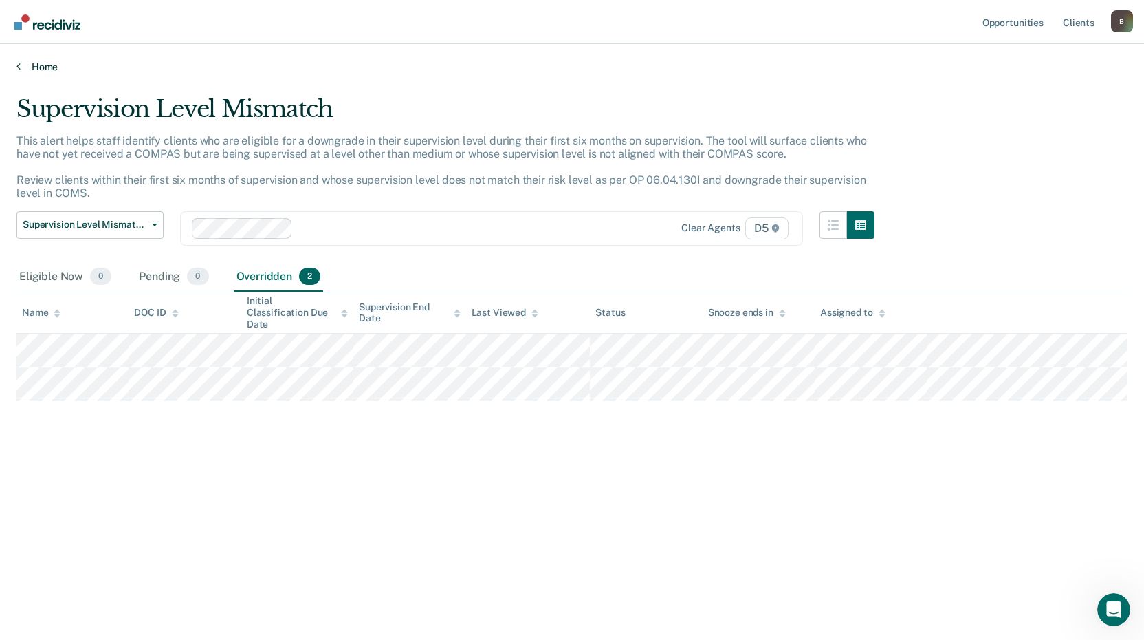
click at [45, 67] on link "Home" at bounding box center [572, 67] width 1111 height 12
